Goal: Navigation & Orientation: Go to known website

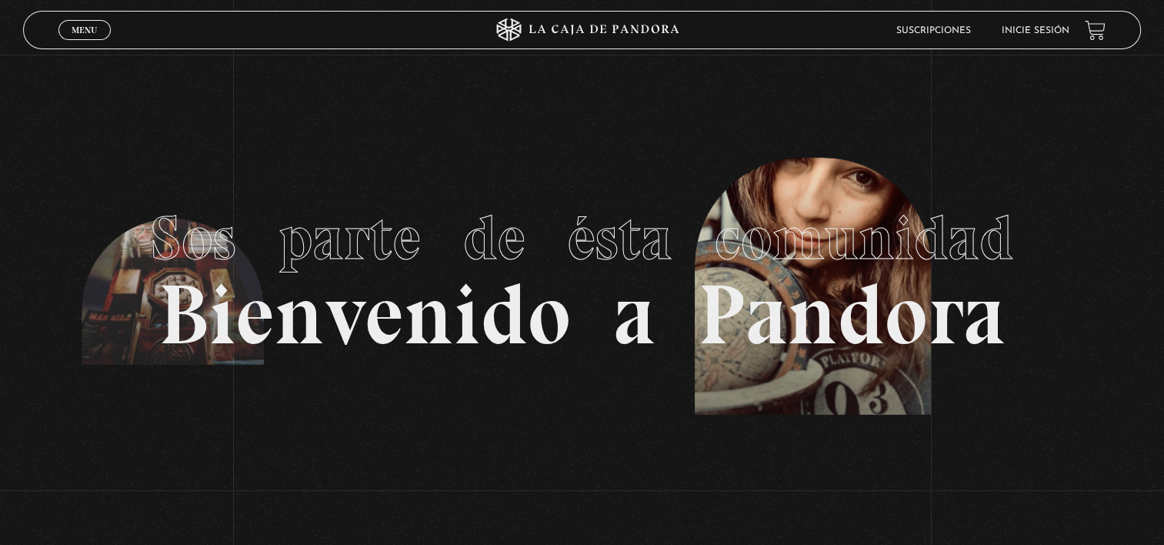
click at [1037, 31] on link "Inicie sesión" at bounding box center [1036, 30] width 68 height 9
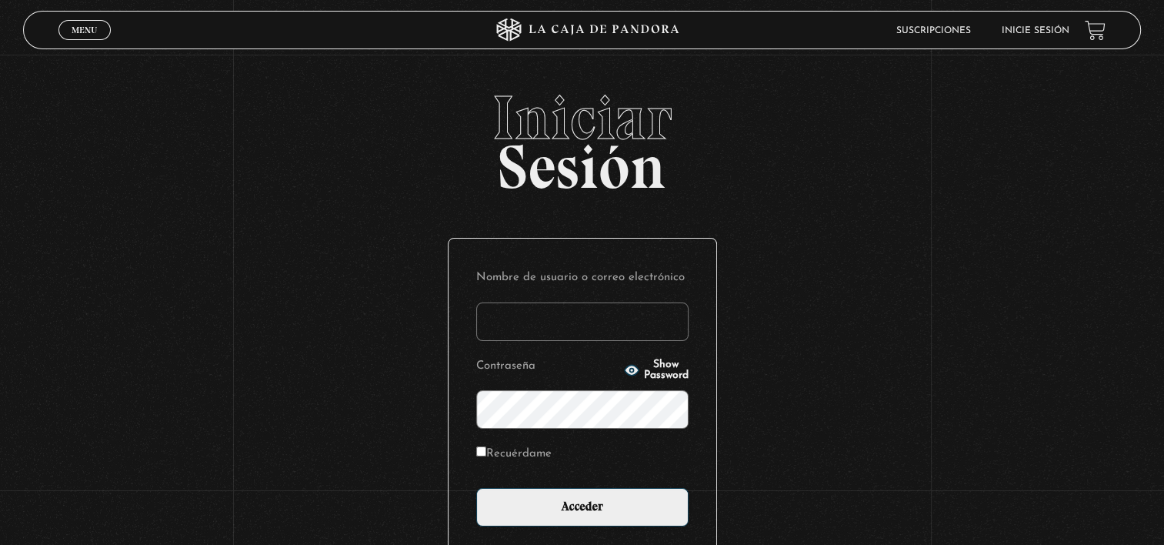
type input "[EMAIL_ADDRESS][DOMAIN_NAME]"
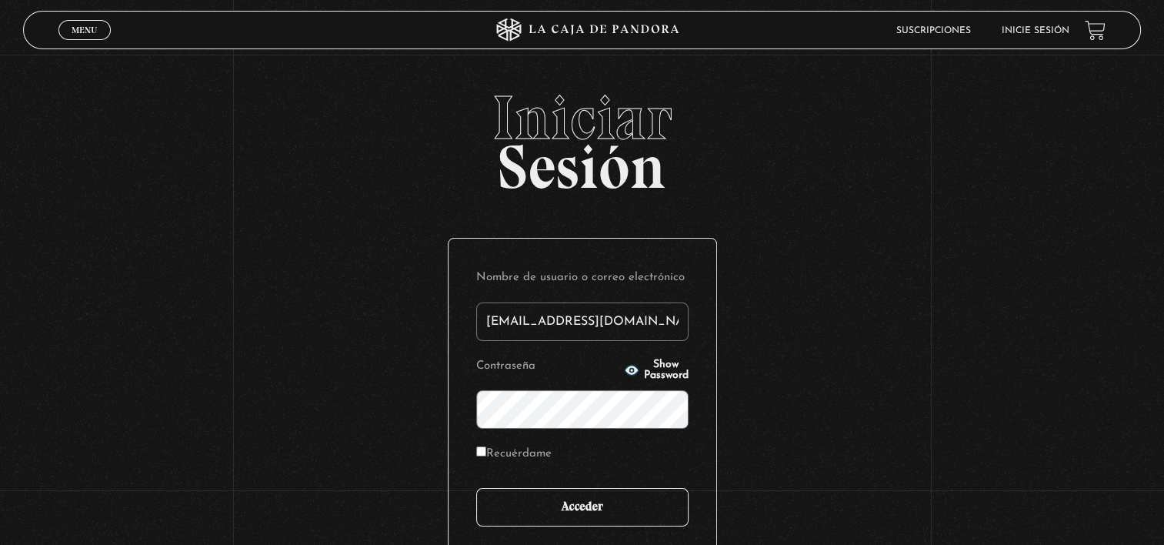
click at [618, 505] on input "Acceder" at bounding box center [582, 507] width 212 height 38
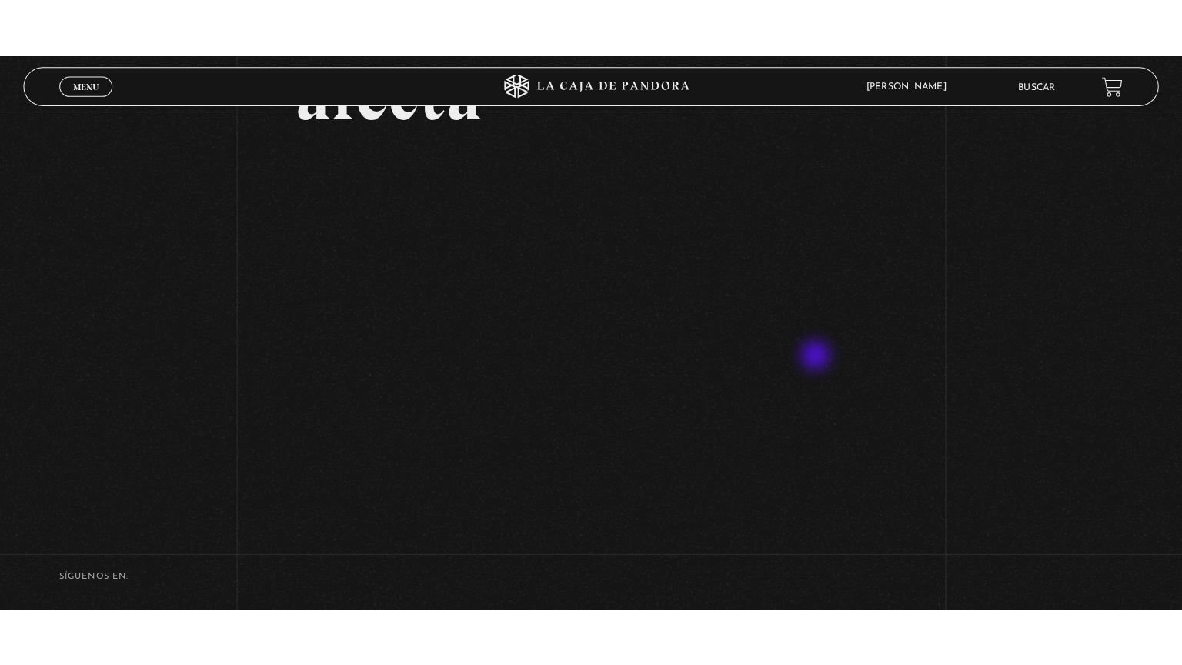
scroll to position [231, 0]
